Goal: Task Accomplishment & Management: Use online tool/utility

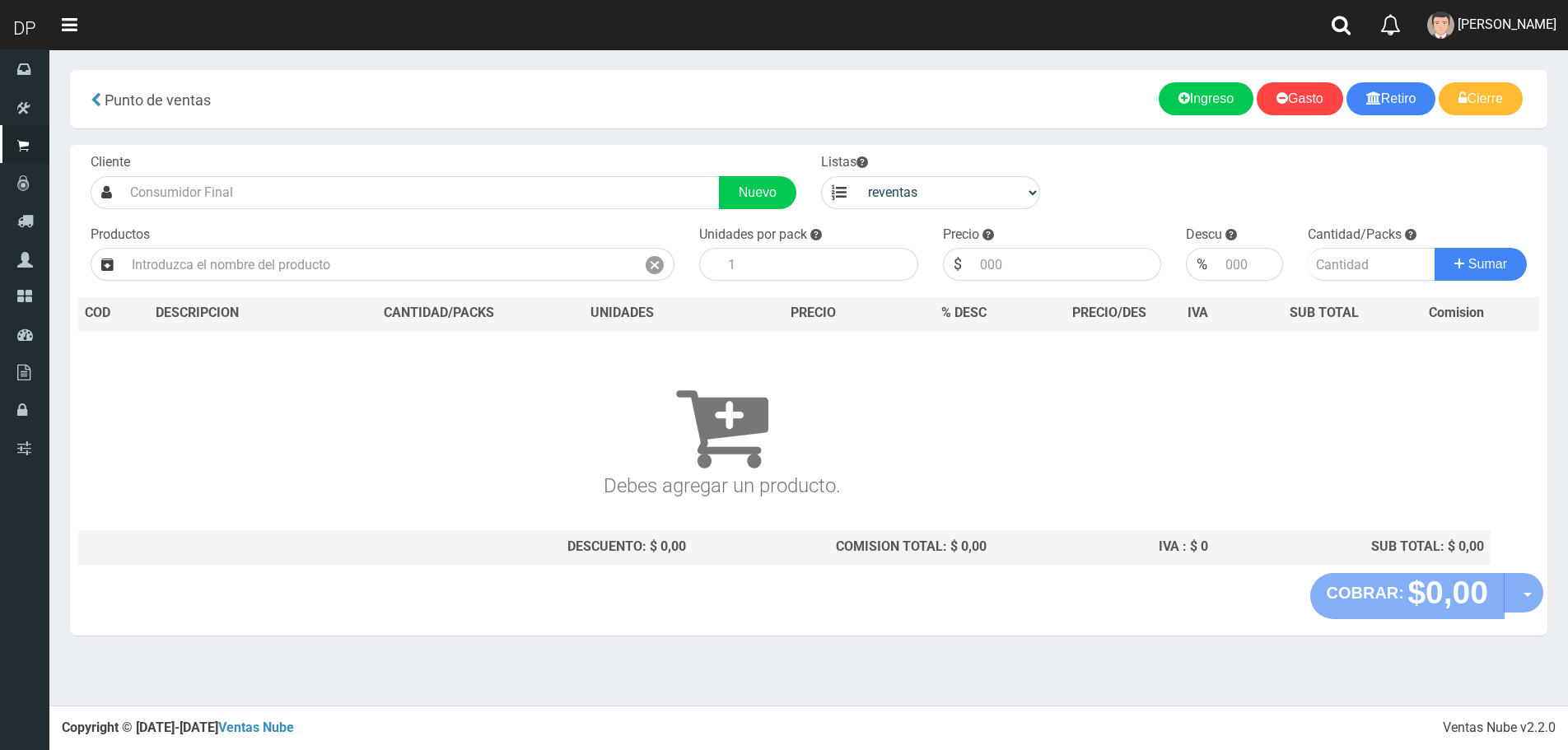
select select "3"
click at [389, 252] on input "text" at bounding box center [380, 264] width 513 height 33
